Goal: Check status: Check status

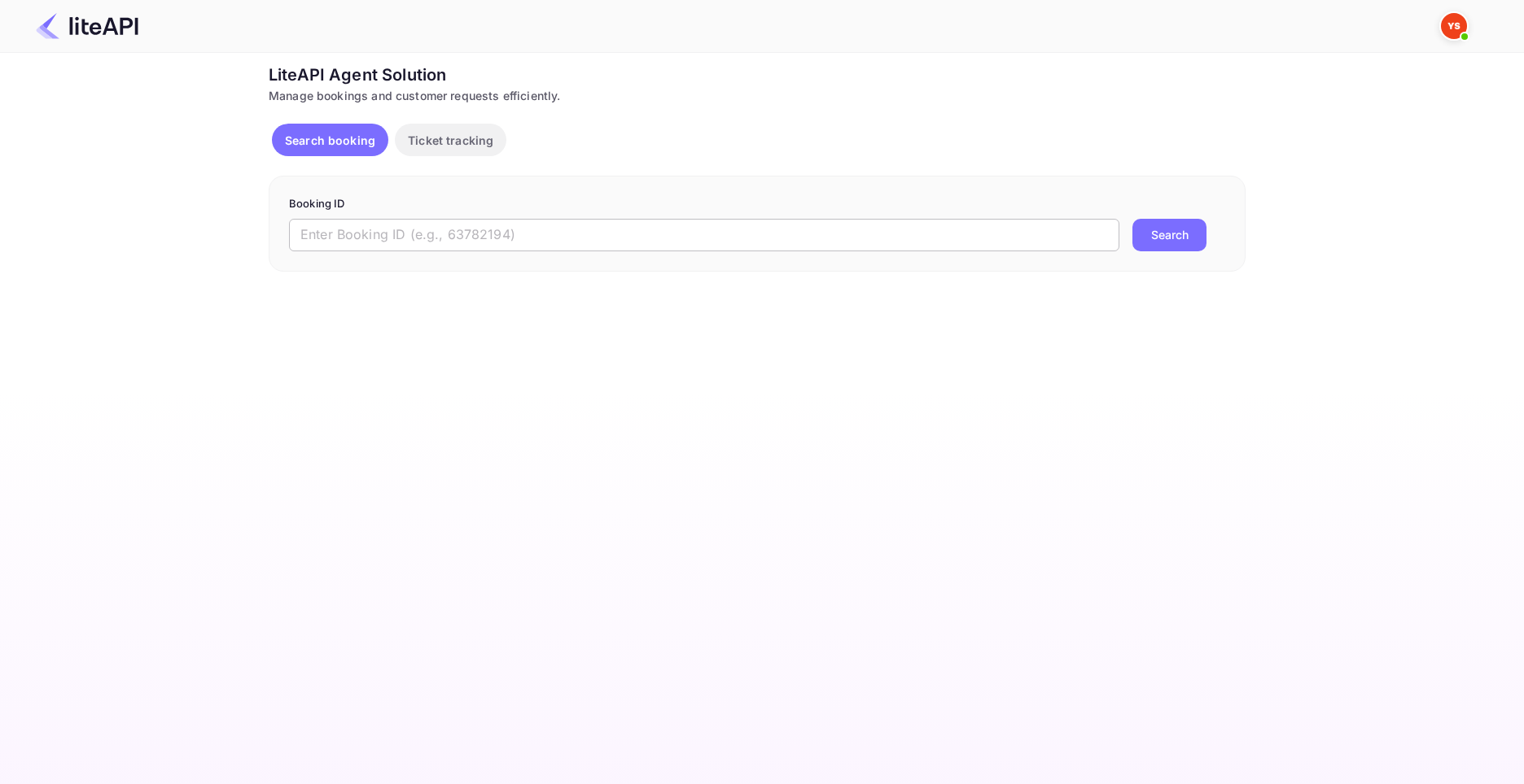
click at [606, 227] on input "text" at bounding box center [704, 235] width 830 height 33
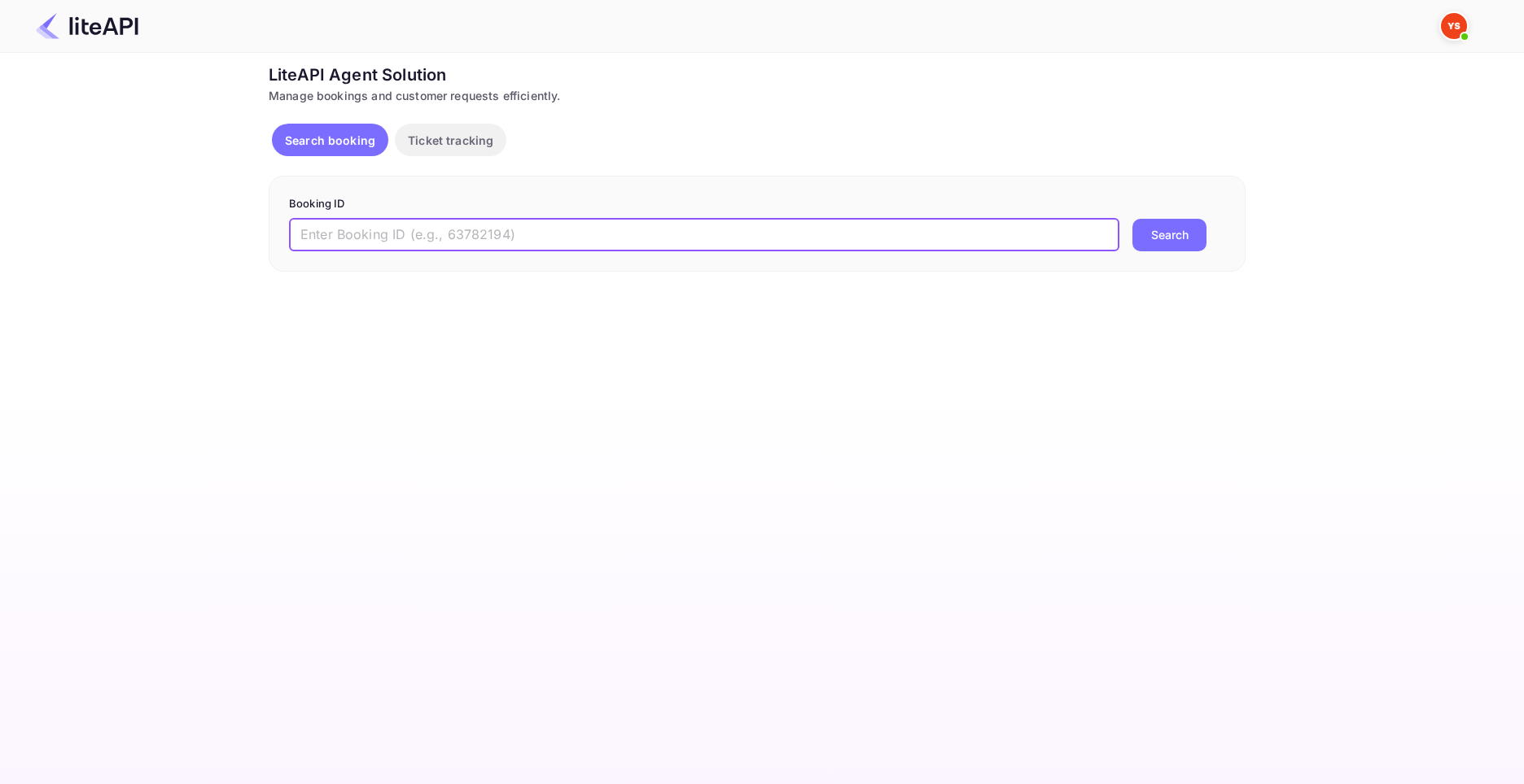
paste input "9002502"
type input "9002502"
click at [1132, 218] on button "Search" at bounding box center [1169, 235] width 74 height 33
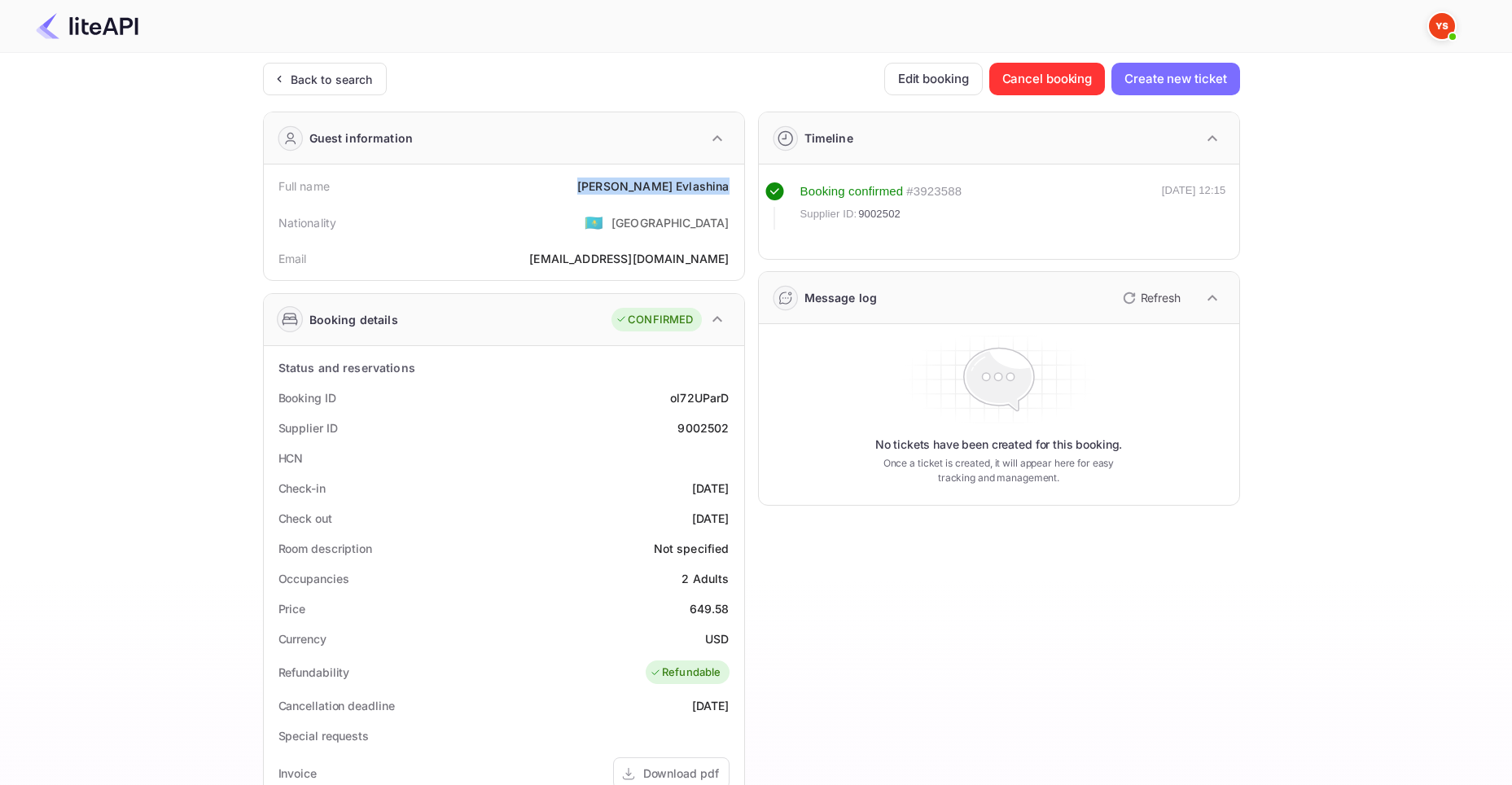
drag, startPoint x: 633, startPoint y: 184, endPoint x: 732, endPoint y: 186, distance: 99.0
click at [732, 186] on div "Full name [PERSON_NAME]" at bounding box center [503, 186] width 467 height 30
copy div "[PERSON_NAME]"
drag, startPoint x: 691, startPoint y: 606, endPoint x: 727, endPoint y: 610, distance: 36.2
click at [727, 610] on div "649.58" at bounding box center [709, 609] width 40 height 17
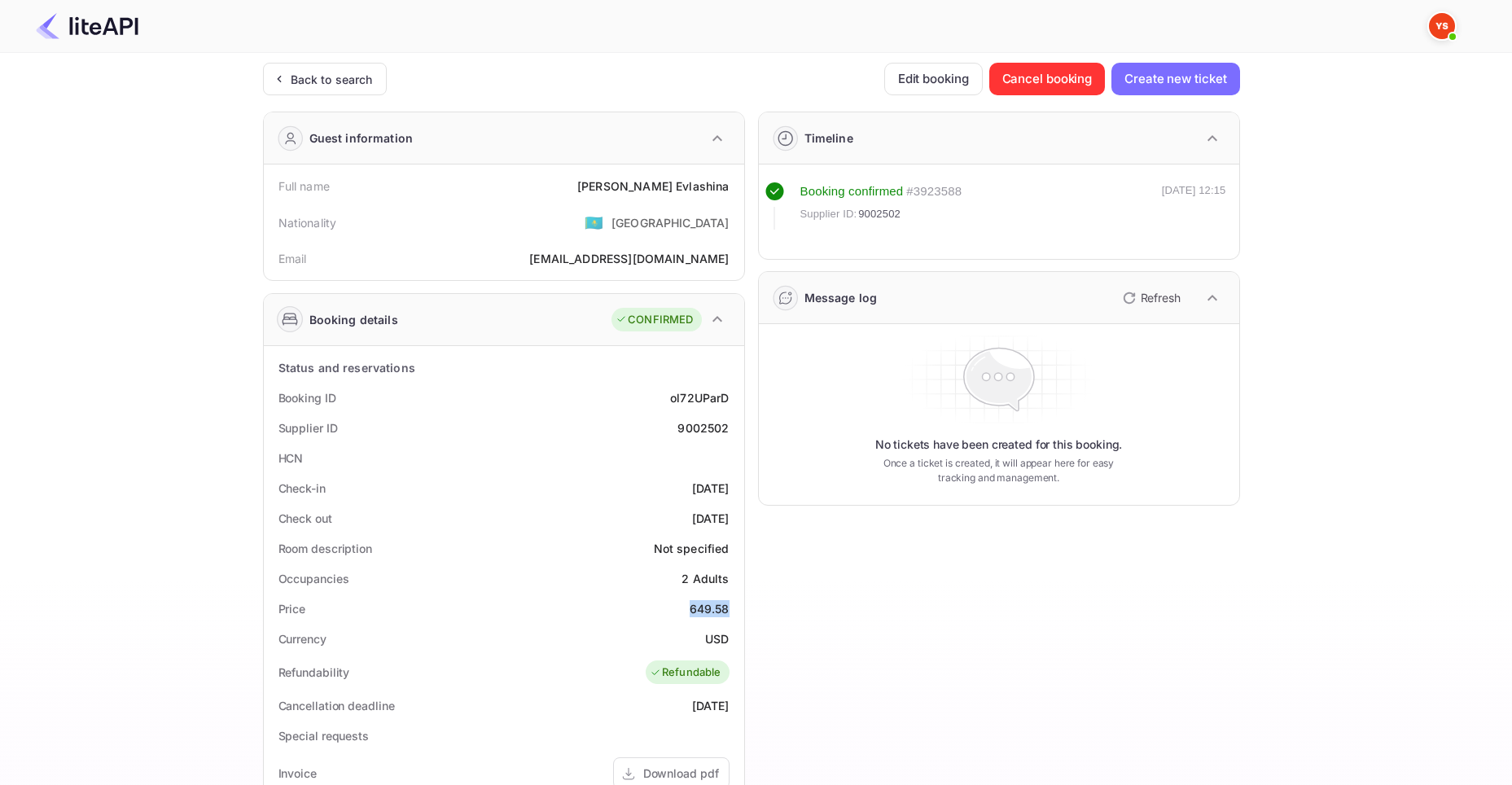
copy div "649.58"
drag, startPoint x: 707, startPoint y: 642, endPoint x: 726, endPoint y: 644, distance: 19.1
click at [726, 644] on div "USD" at bounding box center [717, 639] width 23 height 17
copy div "USD"
click at [371, 95] on div "Back to search" at bounding box center [325, 79] width 124 height 33
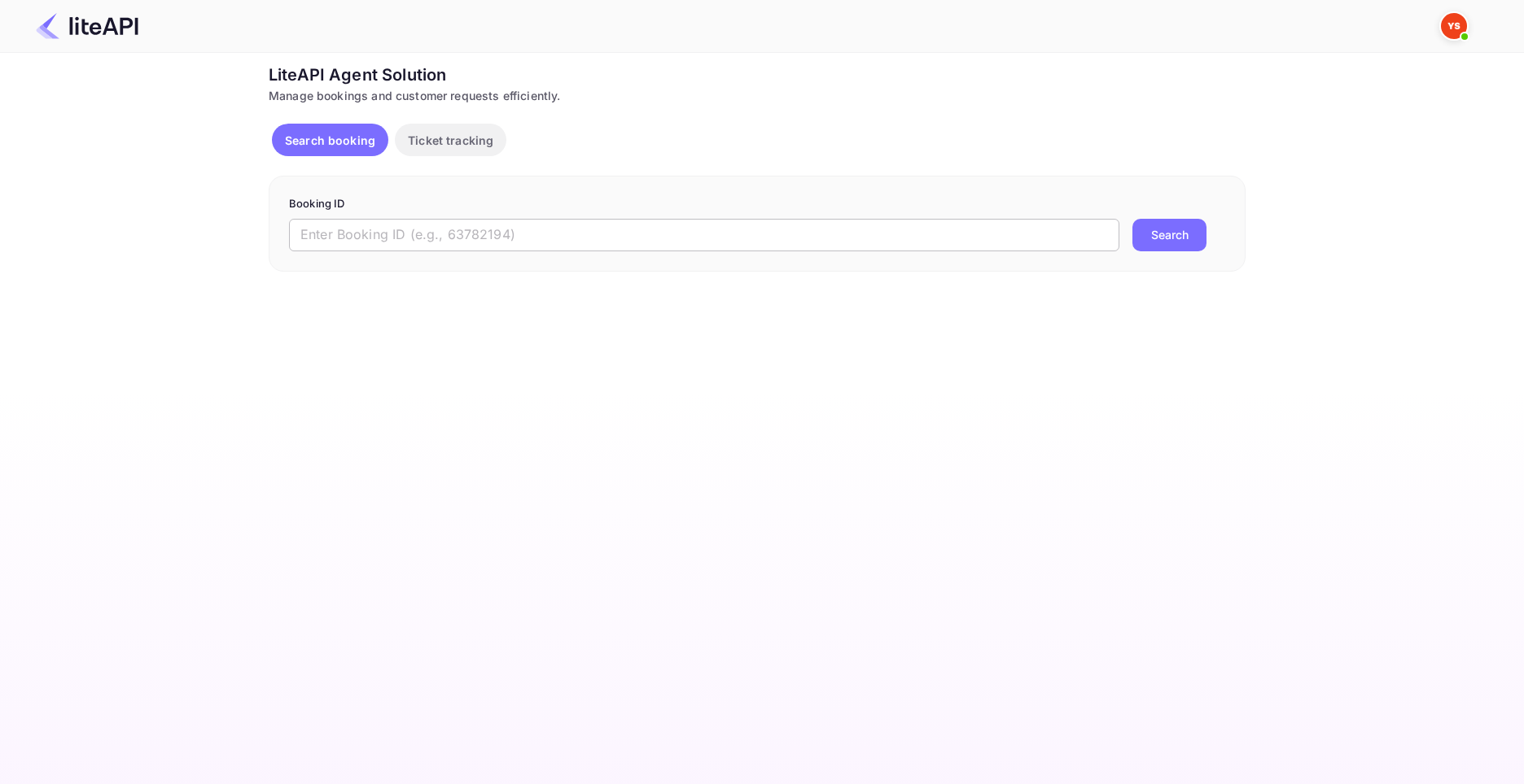
click at [455, 230] on input "text" at bounding box center [704, 235] width 830 height 33
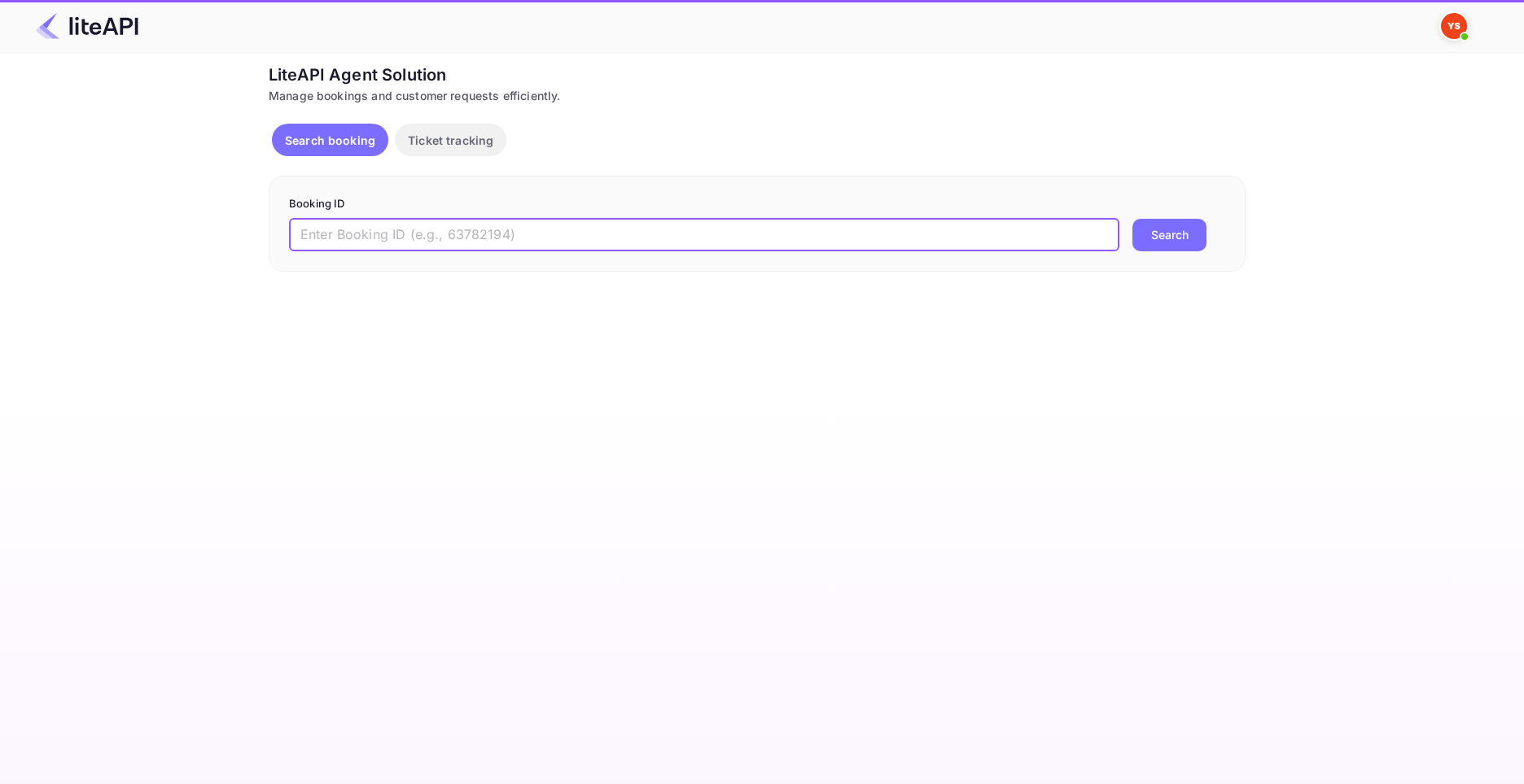
paste input "9002973"
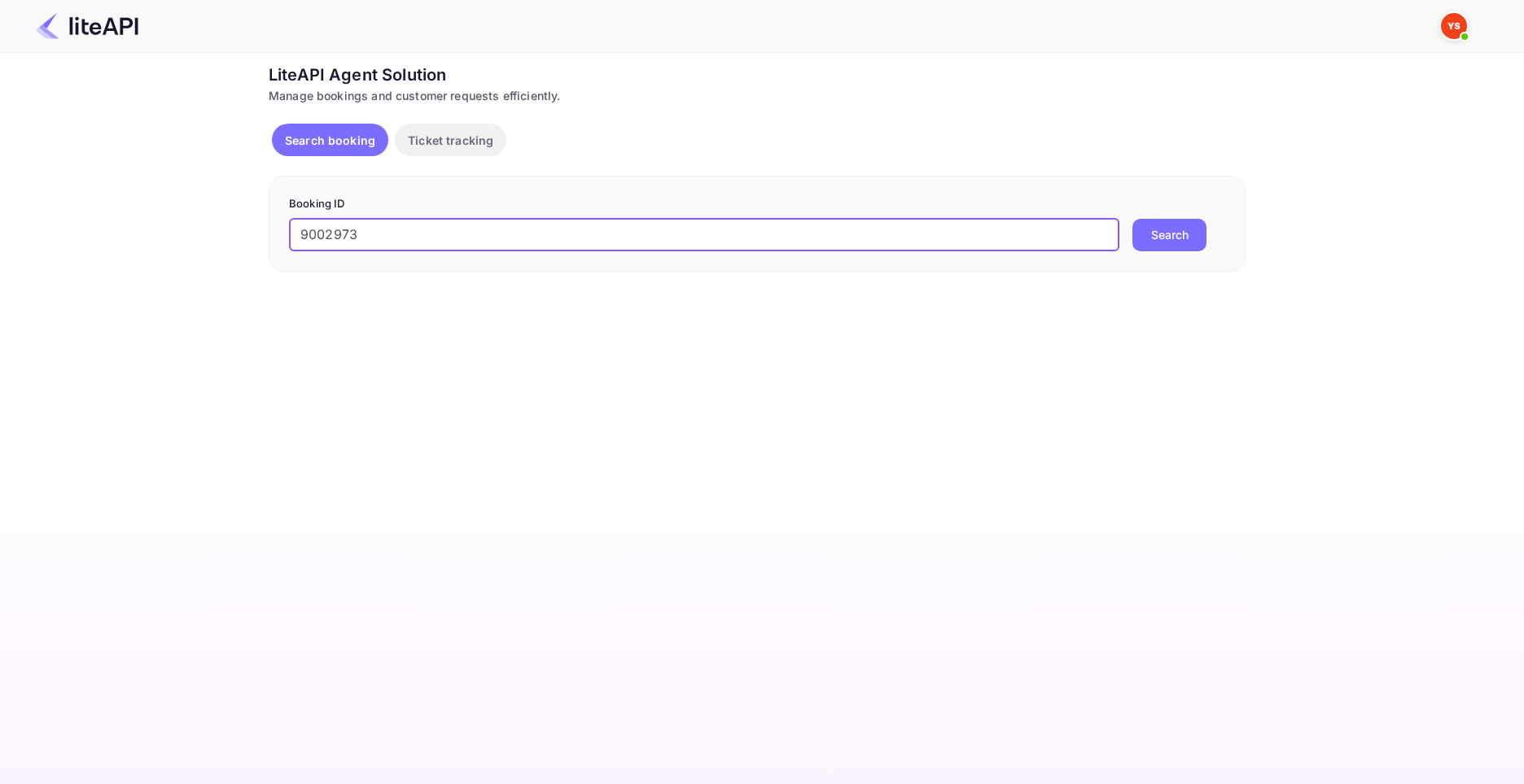
type input "9002973"
click at [1132, 218] on button "Search" at bounding box center [1169, 235] width 74 height 33
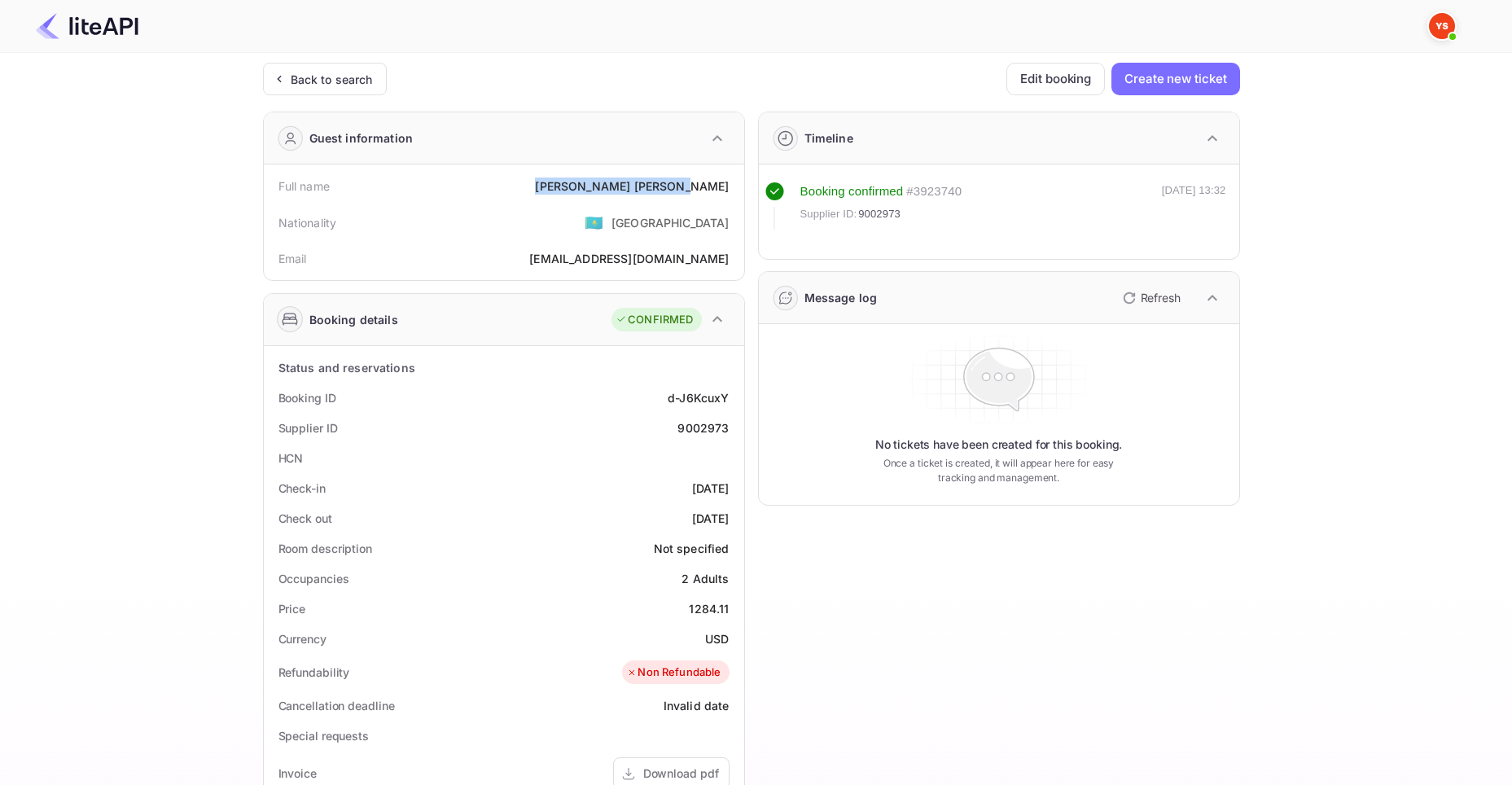
drag, startPoint x: 640, startPoint y: 181, endPoint x: 732, endPoint y: 190, distance: 92.4
click at [732, 190] on div "Full name [PERSON_NAME]" at bounding box center [503, 186] width 467 height 30
copy div "[PERSON_NAME]"
drag, startPoint x: 694, startPoint y: 609, endPoint x: 732, endPoint y: 614, distance: 38.3
click at [732, 614] on div "Price 1284.11" at bounding box center [503, 609] width 467 height 30
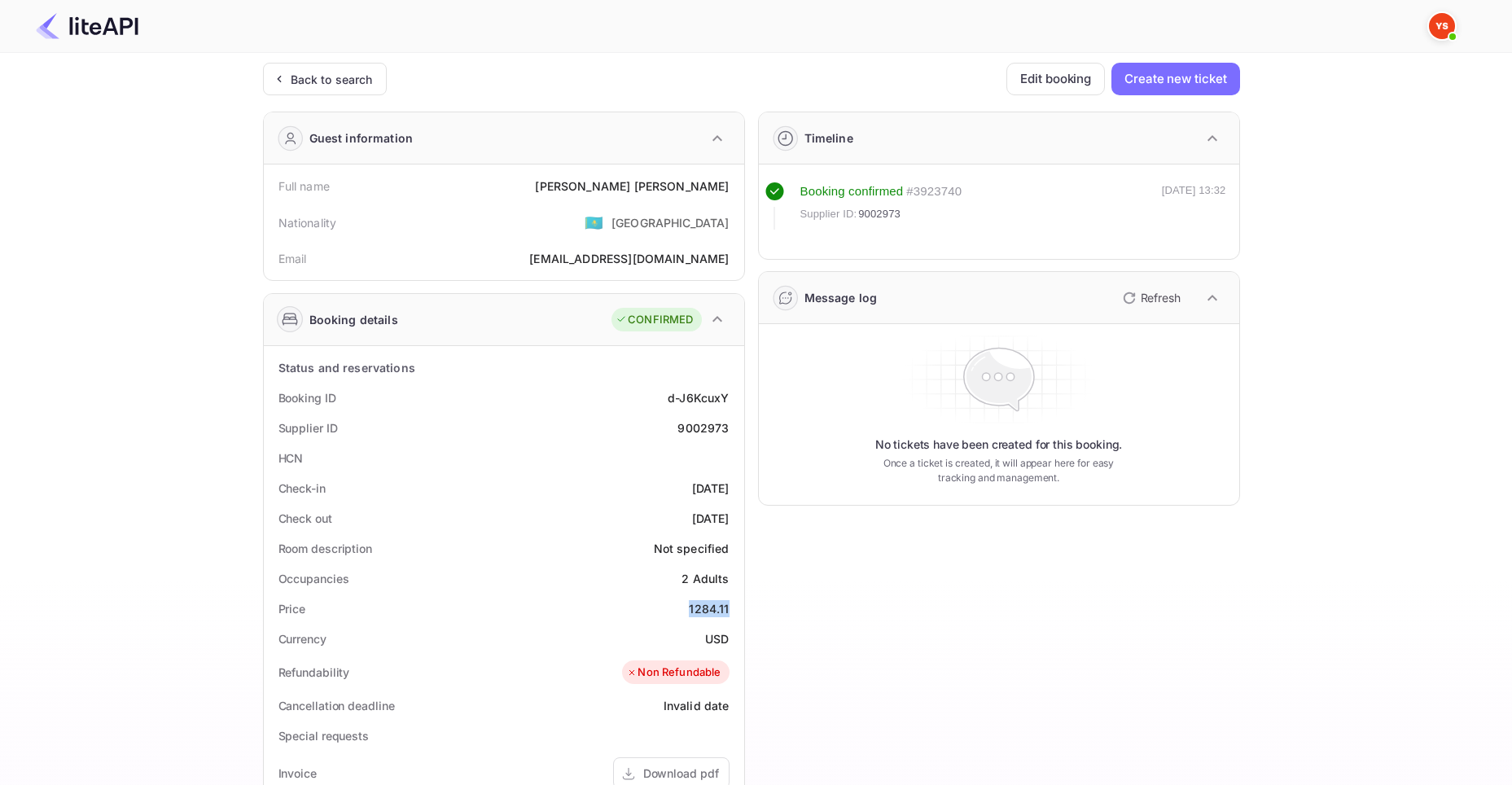
drag, startPoint x: 692, startPoint y: 610, endPoint x: 729, endPoint y: 612, distance: 37.1
click at [729, 612] on div "Price 1284.11" at bounding box center [503, 609] width 467 height 30
copy div "1284.11"
drag, startPoint x: 705, startPoint y: 639, endPoint x: 729, endPoint y: 641, distance: 24.1
click at [729, 641] on div "Currency USD" at bounding box center [503, 639] width 467 height 30
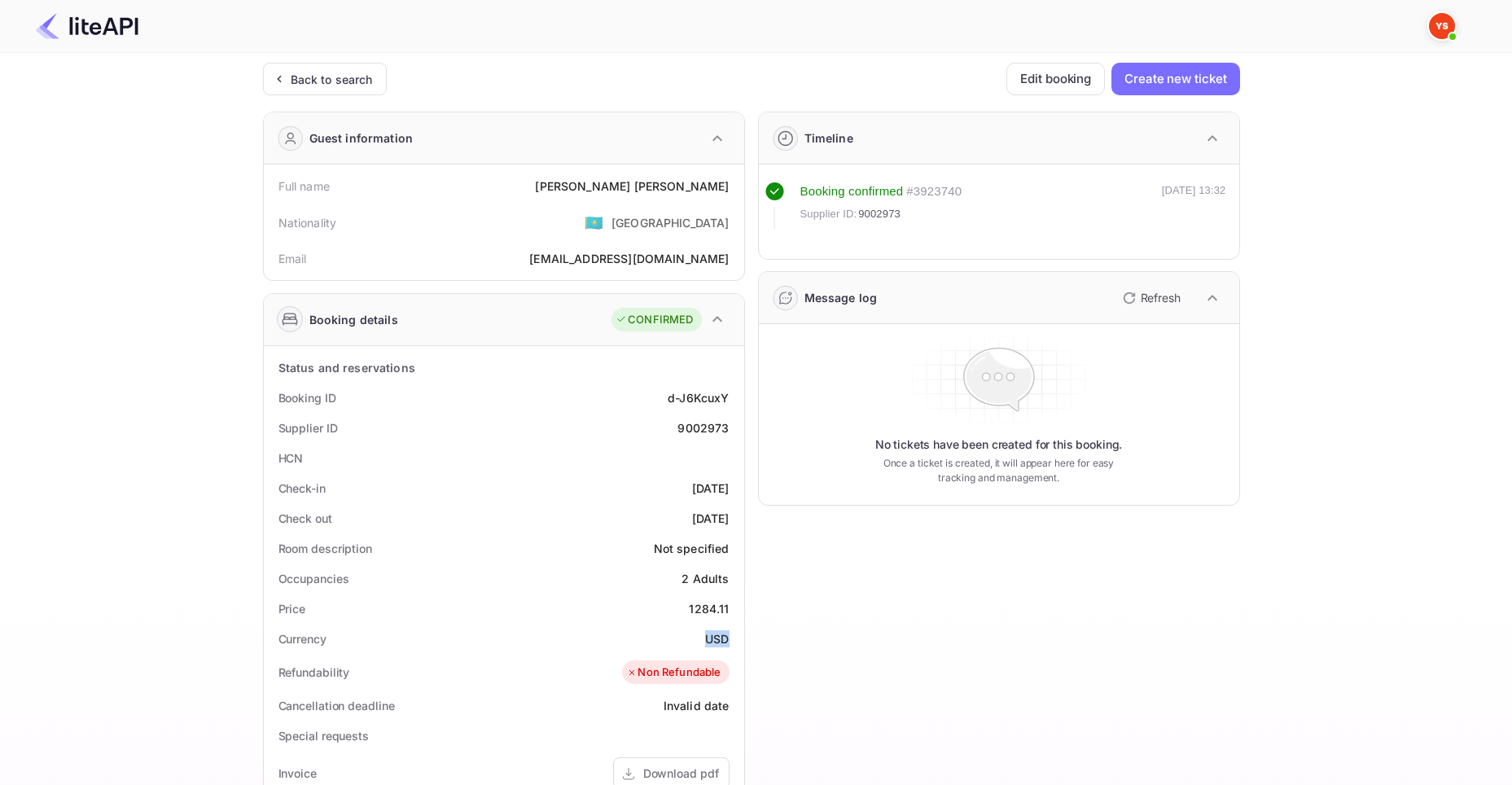
copy div "USD"
